Goal: Use online tool/utility: Utilize a website feature to perform a specific function

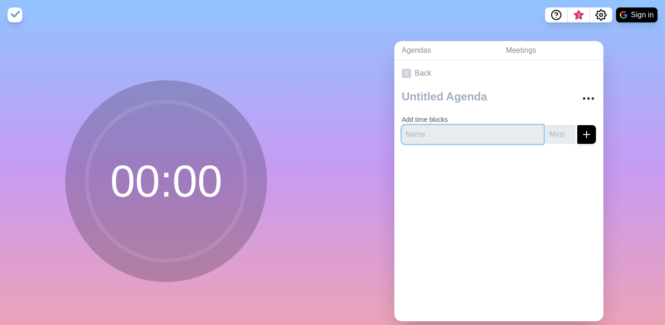
click at [450, 135] on input "text" at bounding box center [473, 134] width 142 height 19
type input "Intro"
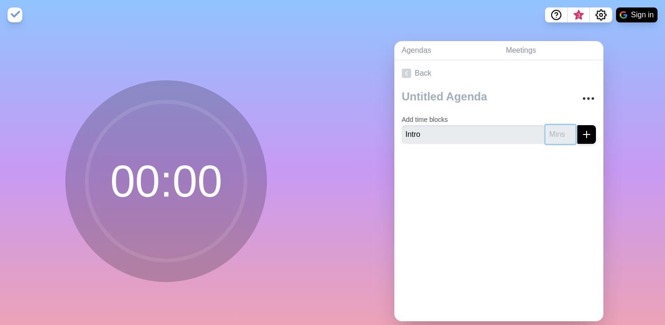
click at [554, 134] on input "number" at bounding box center [561, 134] width 30 height 19
type input "1"
click at [581, 132] on icon "submit" at bounding box center [586, 134] width 11 height 11
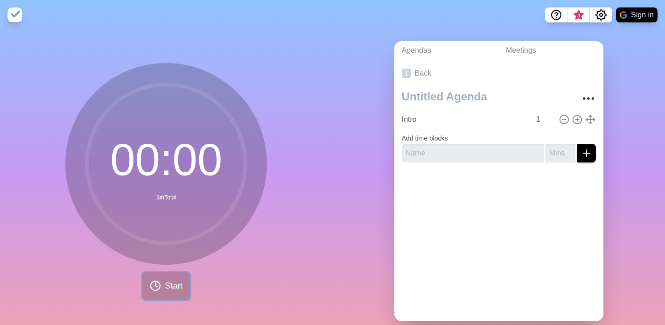
click at [160, 284] on button "Start" at bounding box center [166, 286] width 48 height 28
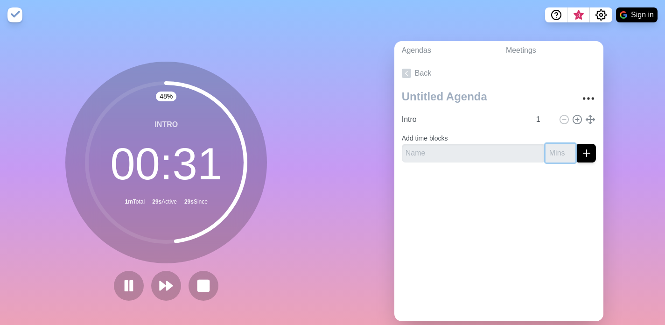
click at [548, 153] on input "number" at bounding box center [561, 153] width 30 height 19
click at [560, 151] on input "1" at bounding box center [561, 153] width 30 height 19
type input "0"
click at [559, 155] on input "0" at bounding box center [561, 153] width 30 height 19
click at [509, 183] on div at bounding box center [499, 188] width 209 height 37
